Goal: Check status: Check status

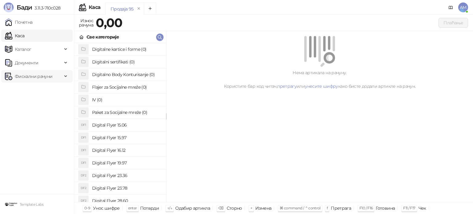
click at [52, 77] on span "Фискални рачуни" at bounding box center [34, 76] width 38 height 12
click at [40, 103] on link "По данима" at bounding box center [23, 103] width 33 height 12
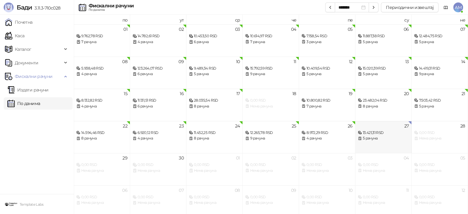
click at [377, 139] on div "5 рачуна" at bounding box center [383, 138] width 51 height 6
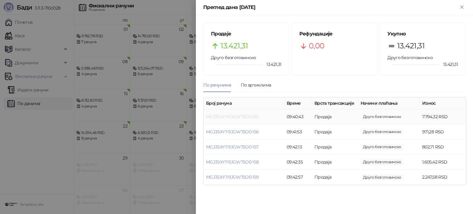
click at [244, 117] on link "MGJ3SXY7-9JGW75O0-155" at bounding box center [232, 117] width 53 height 6
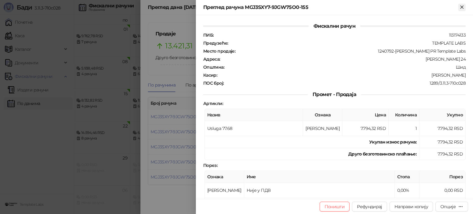
click at [461, 8] on icon "Close" at bounding box center [462, 7] width 6 height 6
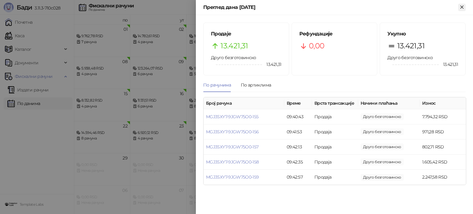
click at [461, 7] on icon "Close" at bounding box center [462, 7] width 6 height 6
